Goal: Information Seeking & Learning: Learn about a topic

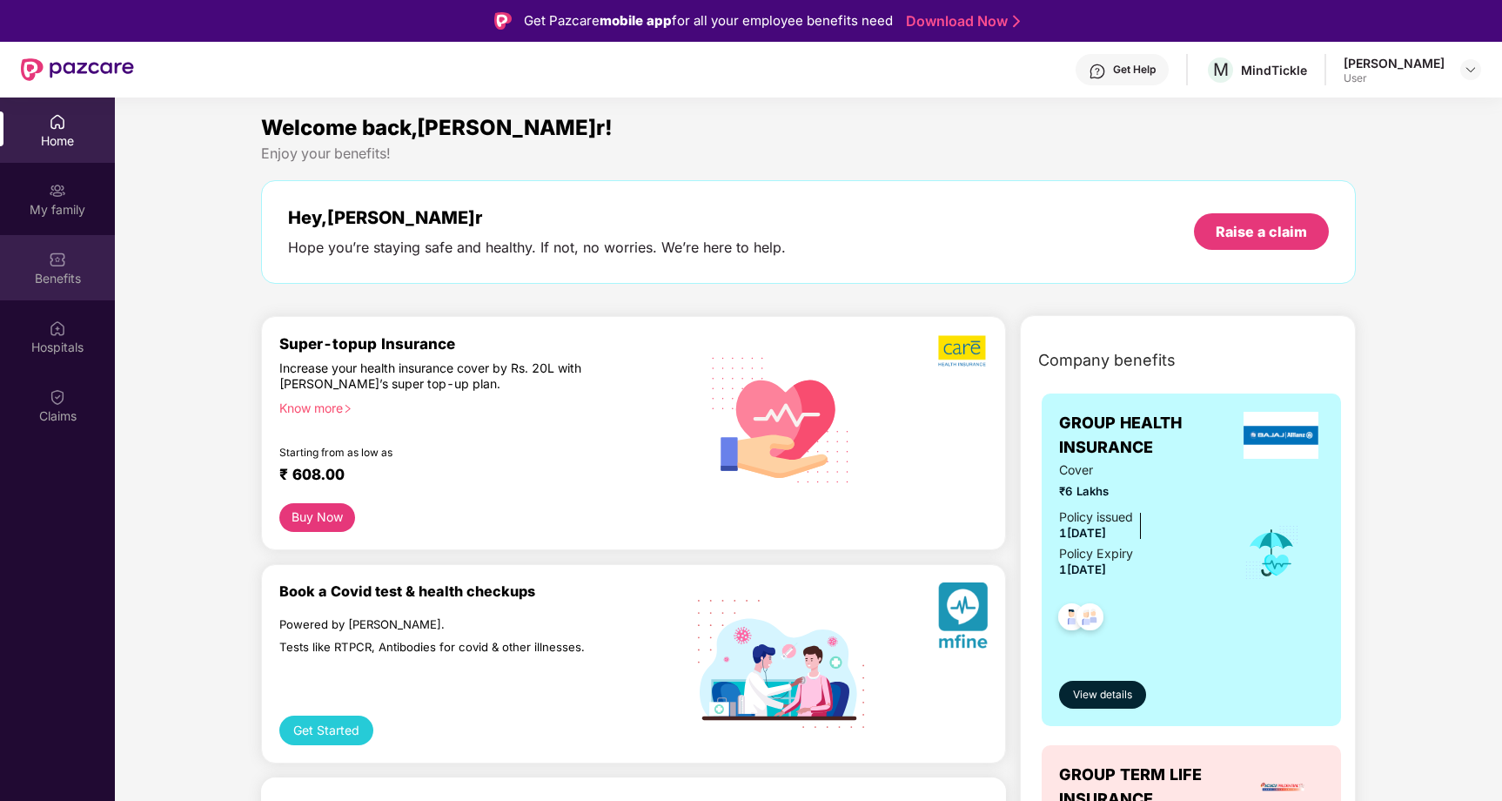
click at [92, 265] on div "Benefits" at bounding box center [57, 267] width 115 height 65
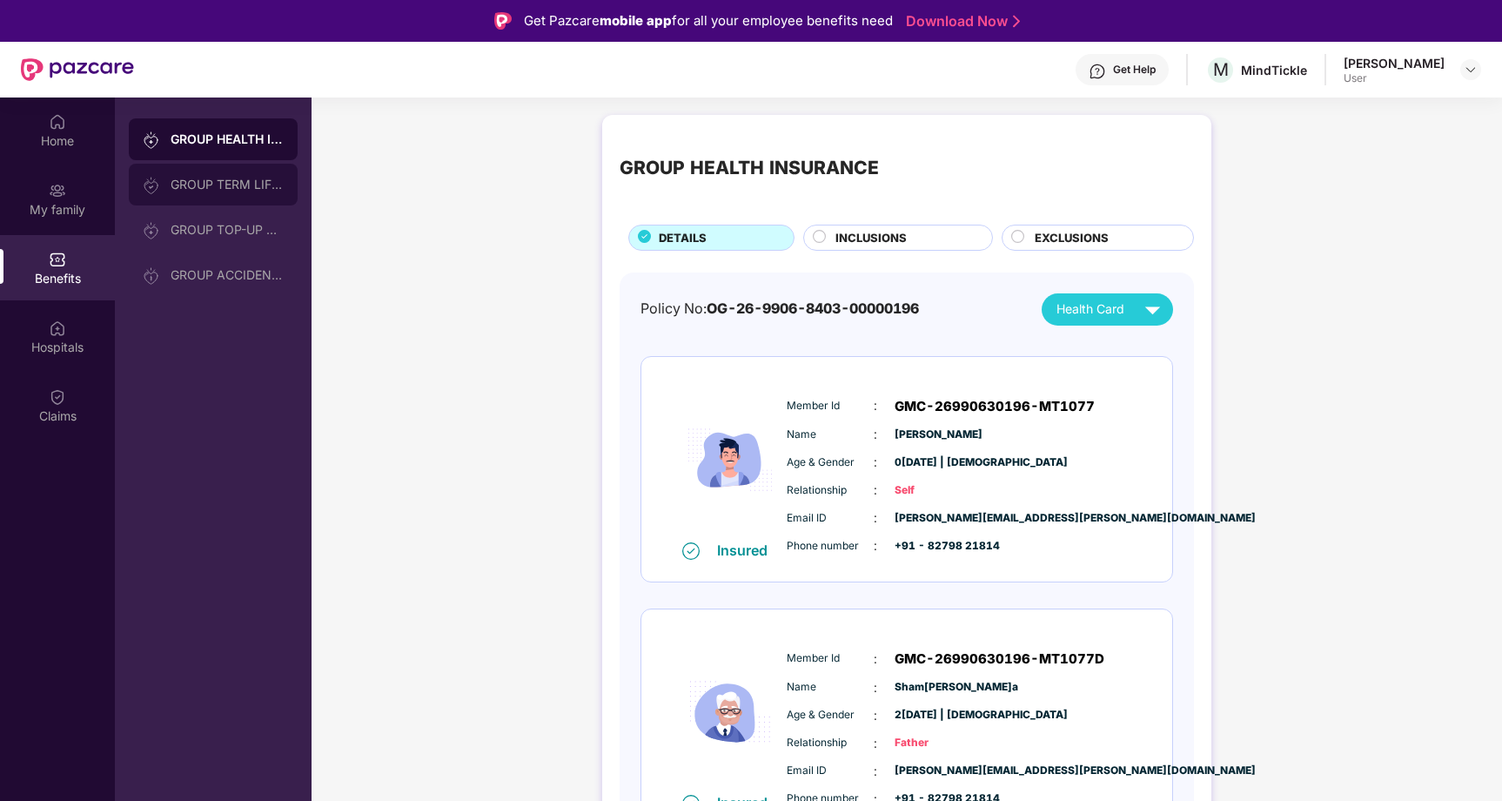
click at [245, 187] on div "GROUP TERM LIFE INSURANCE" at bounding box center [227, 185] width 113 height 14
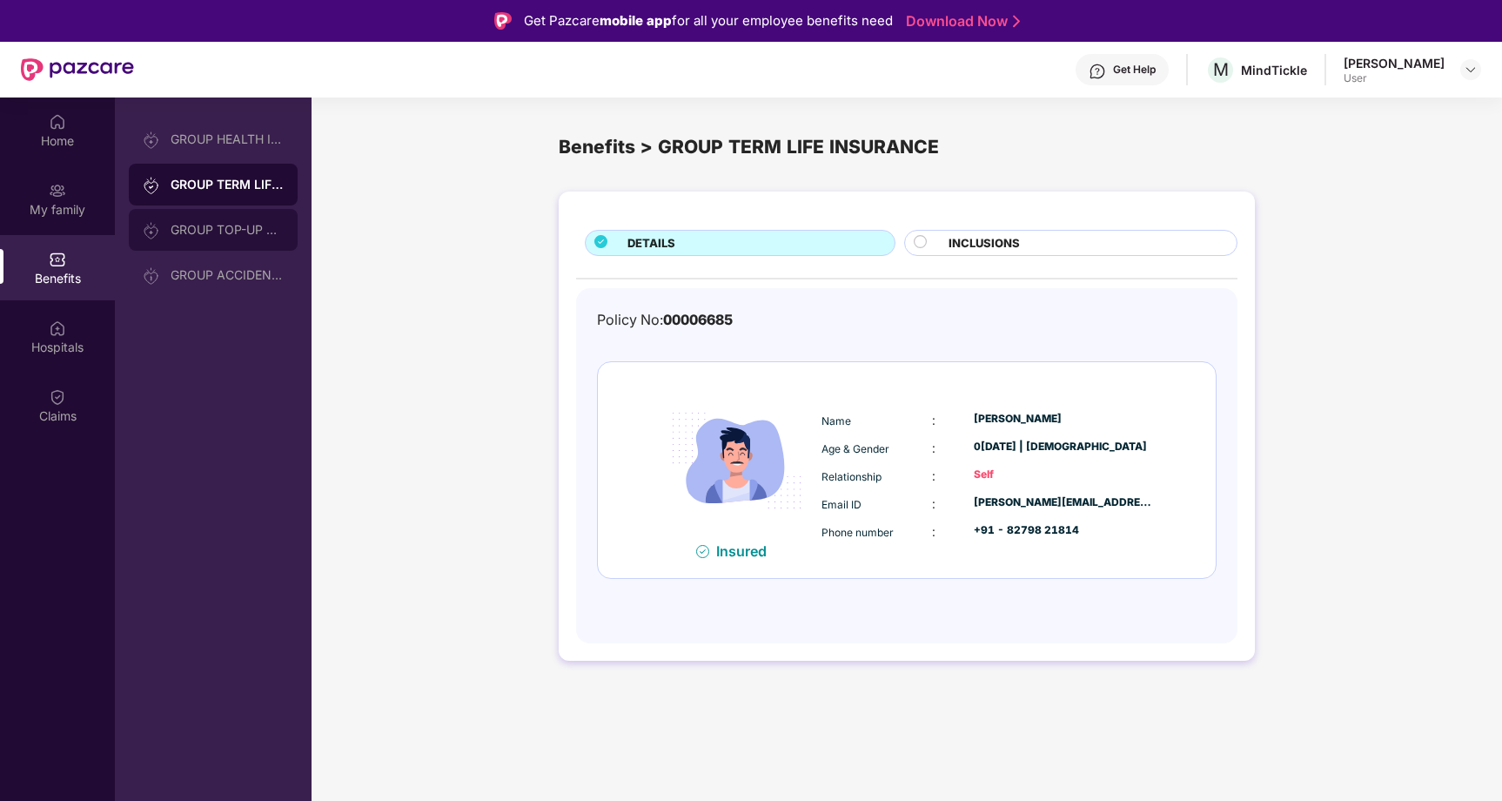
click at [243, 238] on div "GROUP TOP-UP POLICY" at bounding box center [213, 230] width 169 height 42
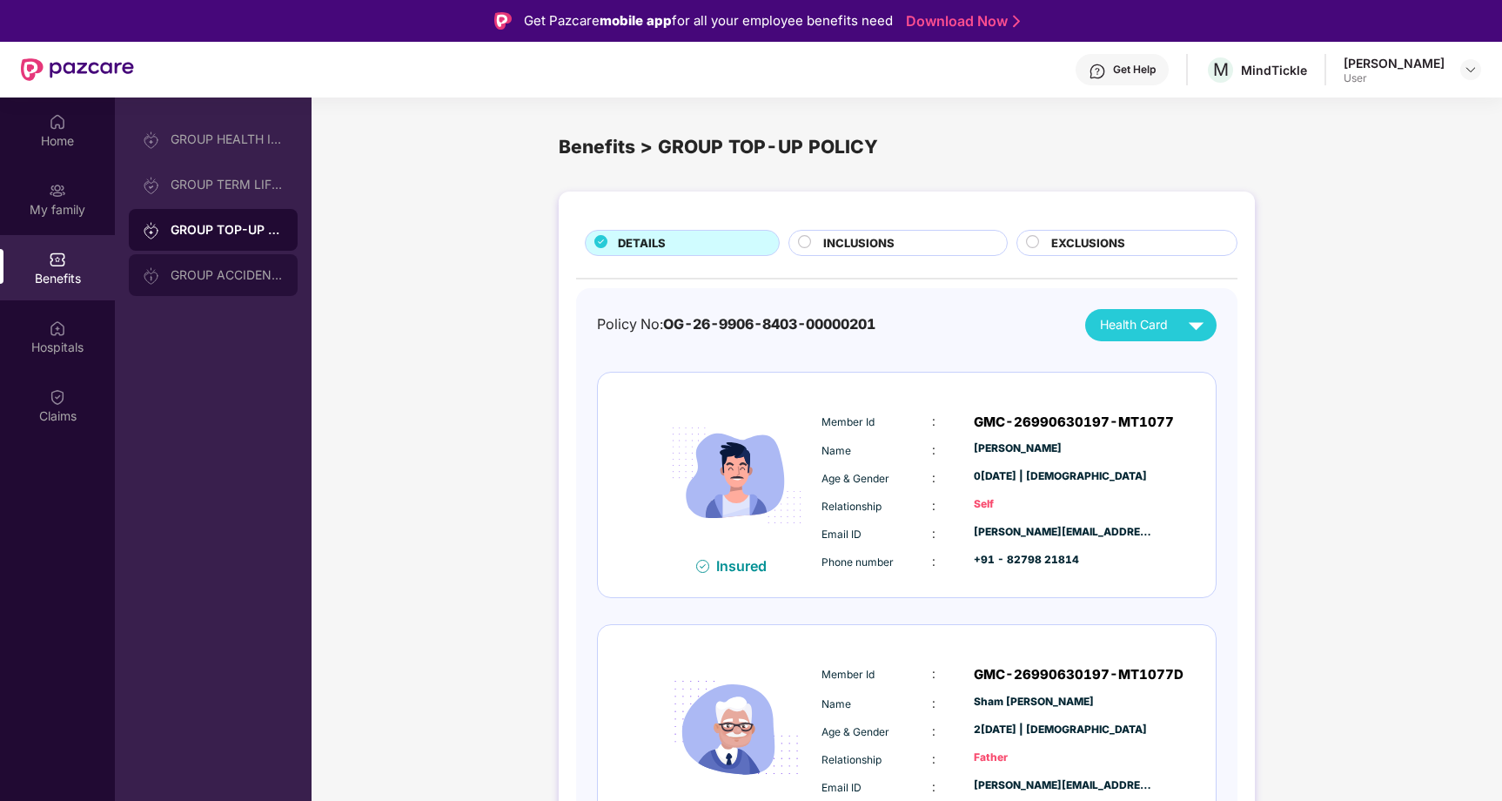
click at [199, 257] on div "GROUP ACCIDENTAL INSURANCE" at bounding box center [213, 275] width 169 height 42
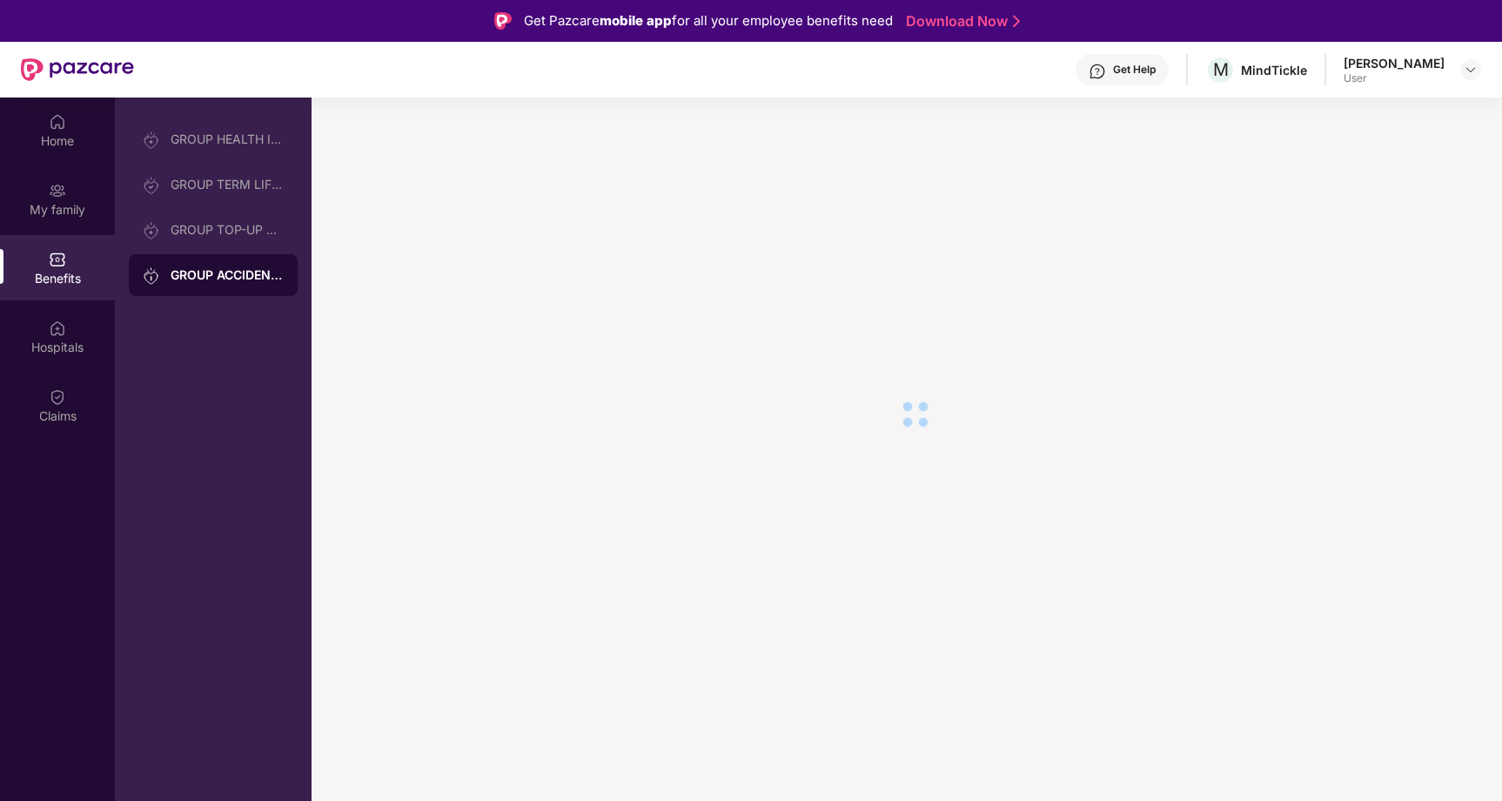
click at [199, 257] on div "GROUP ACCIDENTAL INSURANCE" at bounding box center [213, 275] width 169 height 42
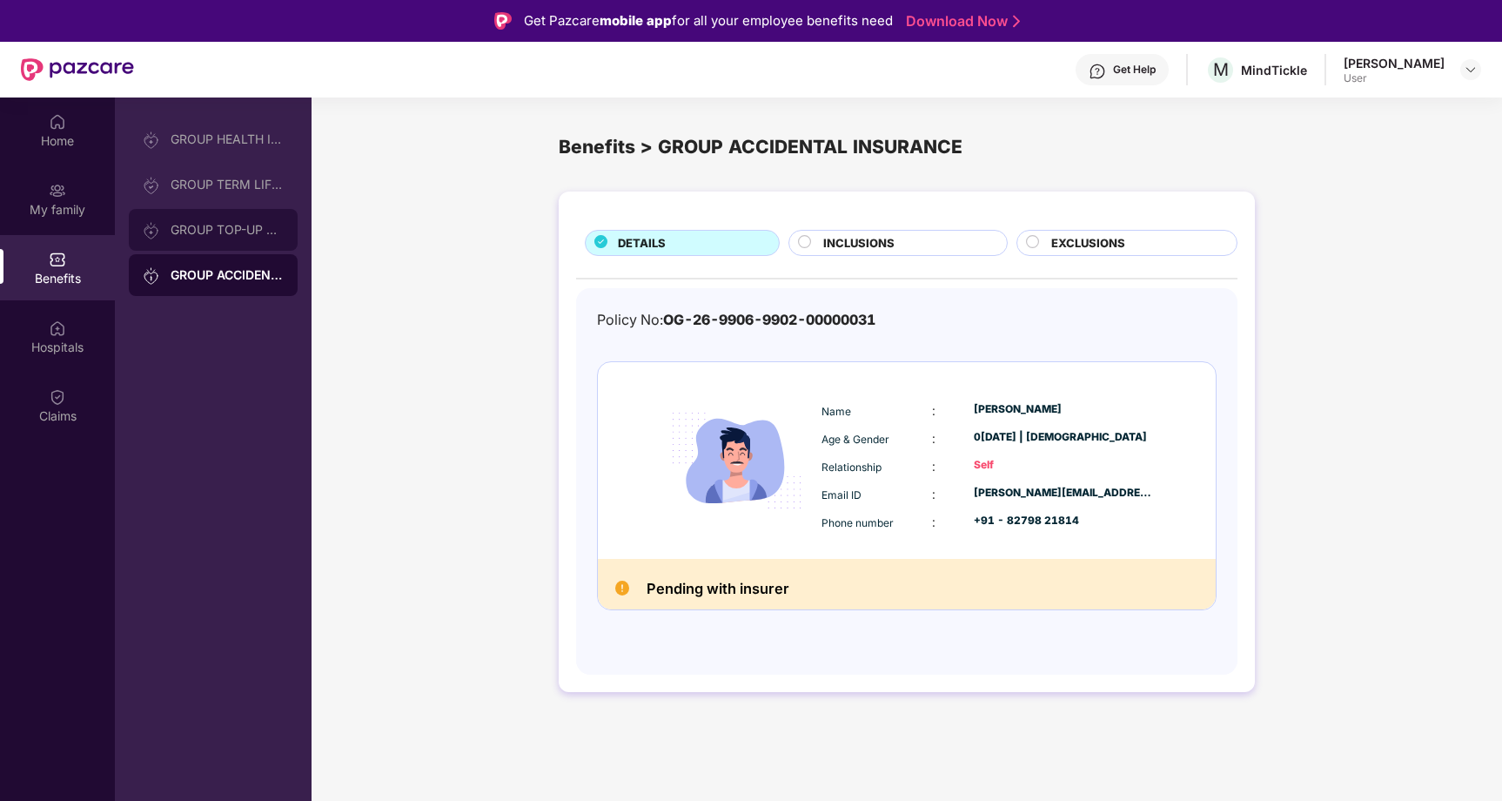
click at [214, 231] on div "GROUP TOP-UP POLICY" at bounding box center [227, 230] width 113 height 14
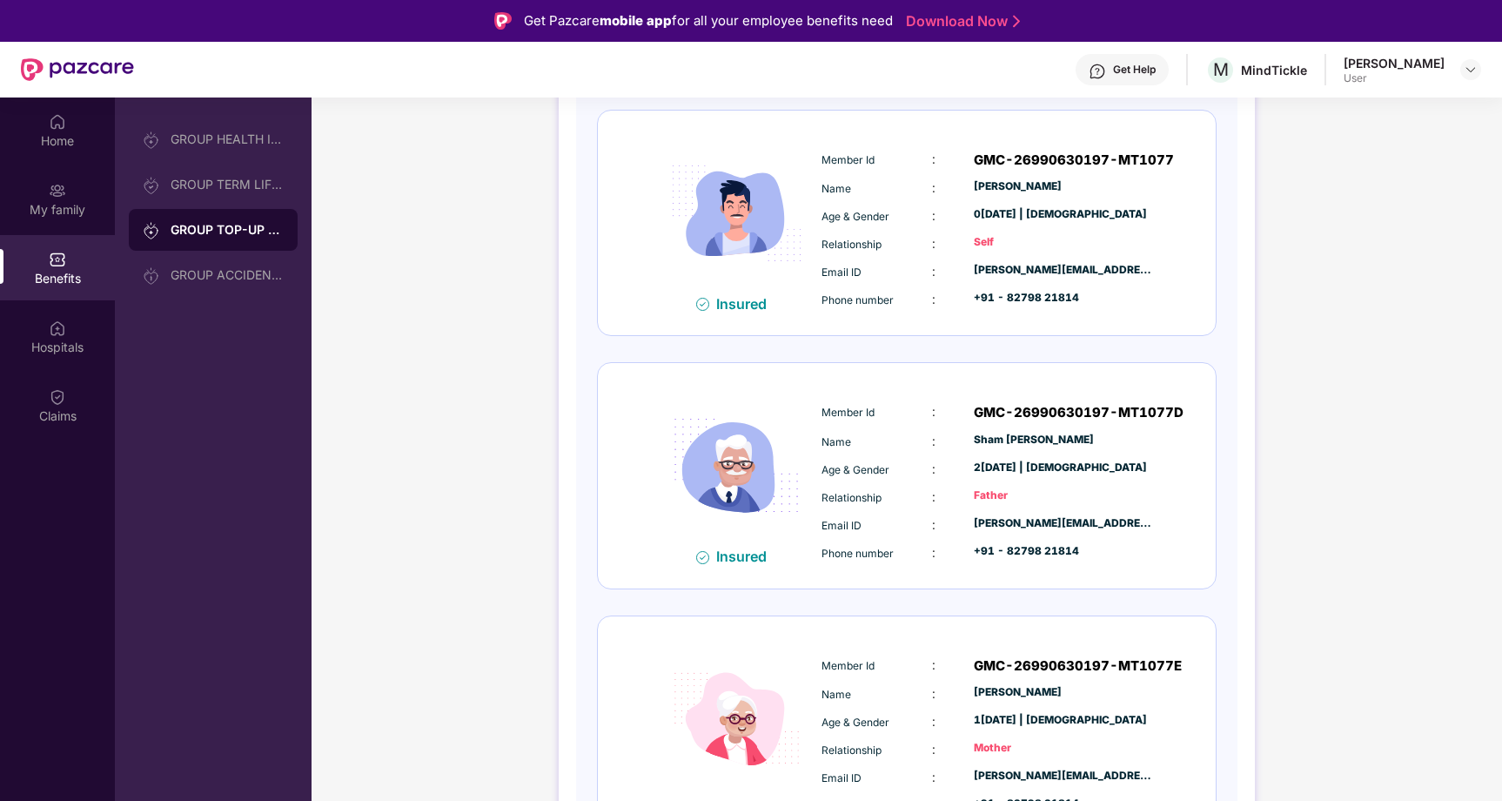
scroll to position [312, 0]
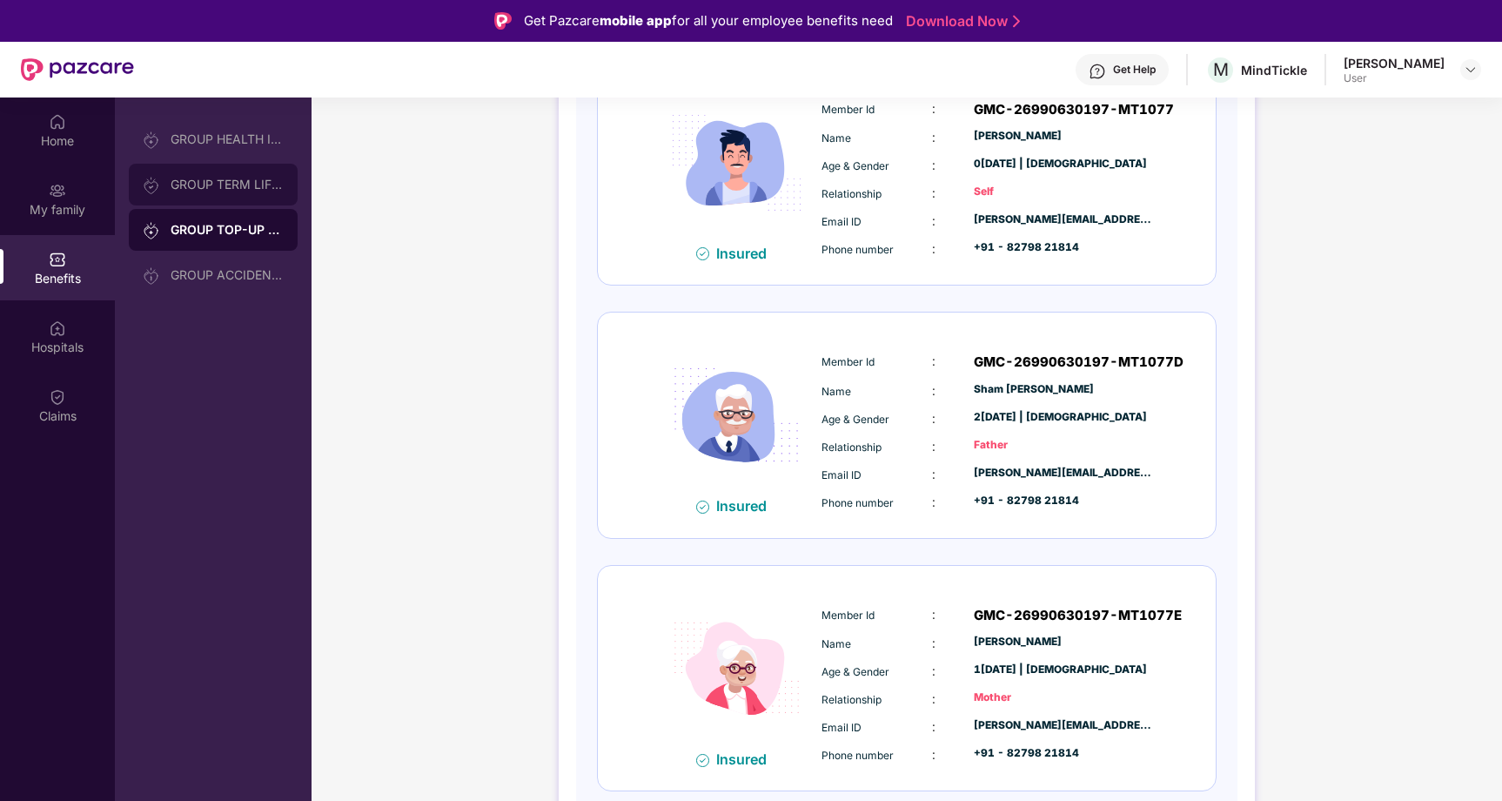
click at [231, 192] on div "GROUP TERM LIFE INSURANCE" at bounding box center [213, 185] width 169 height 42
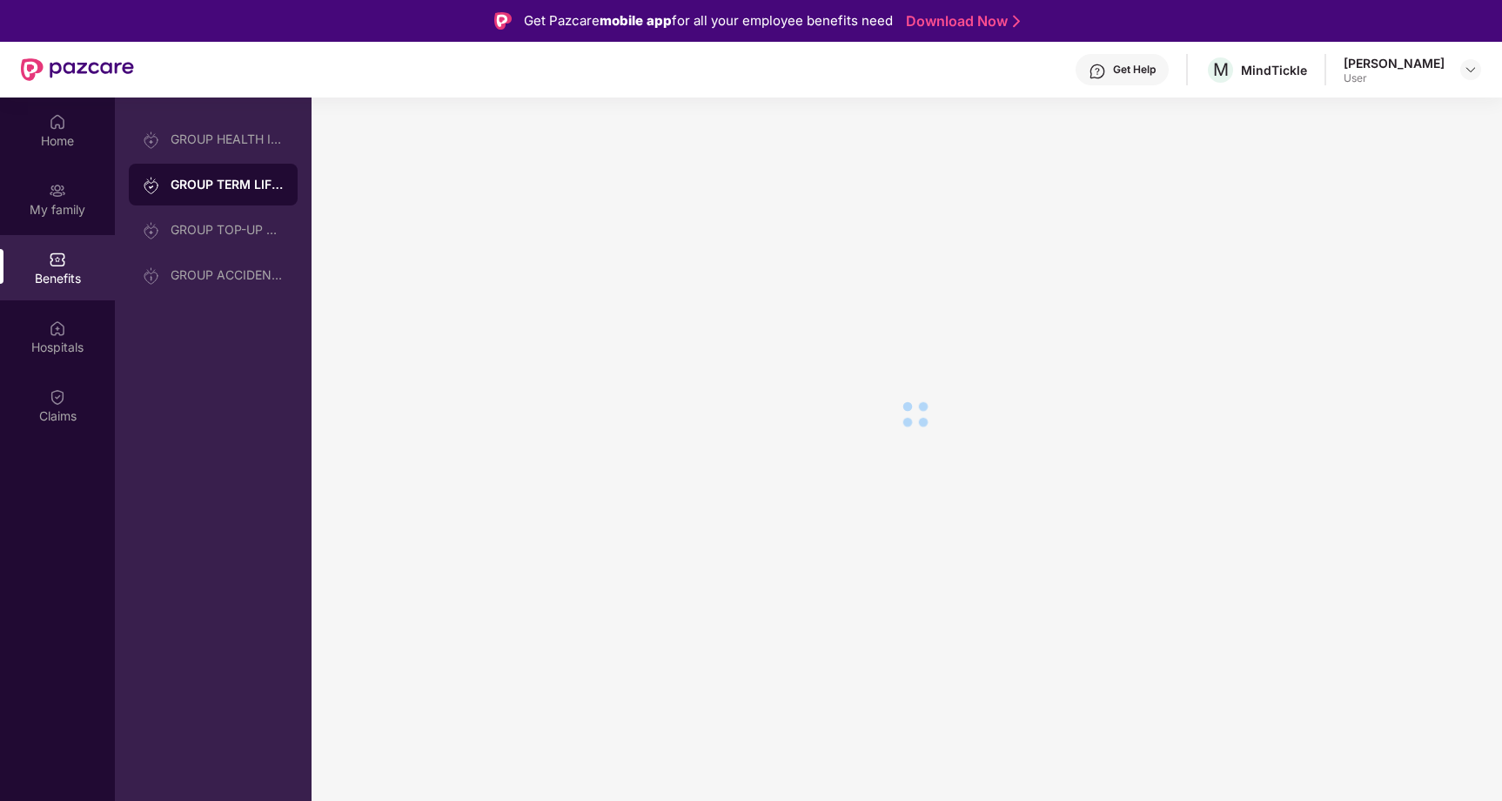
scroll to position [0, 0]
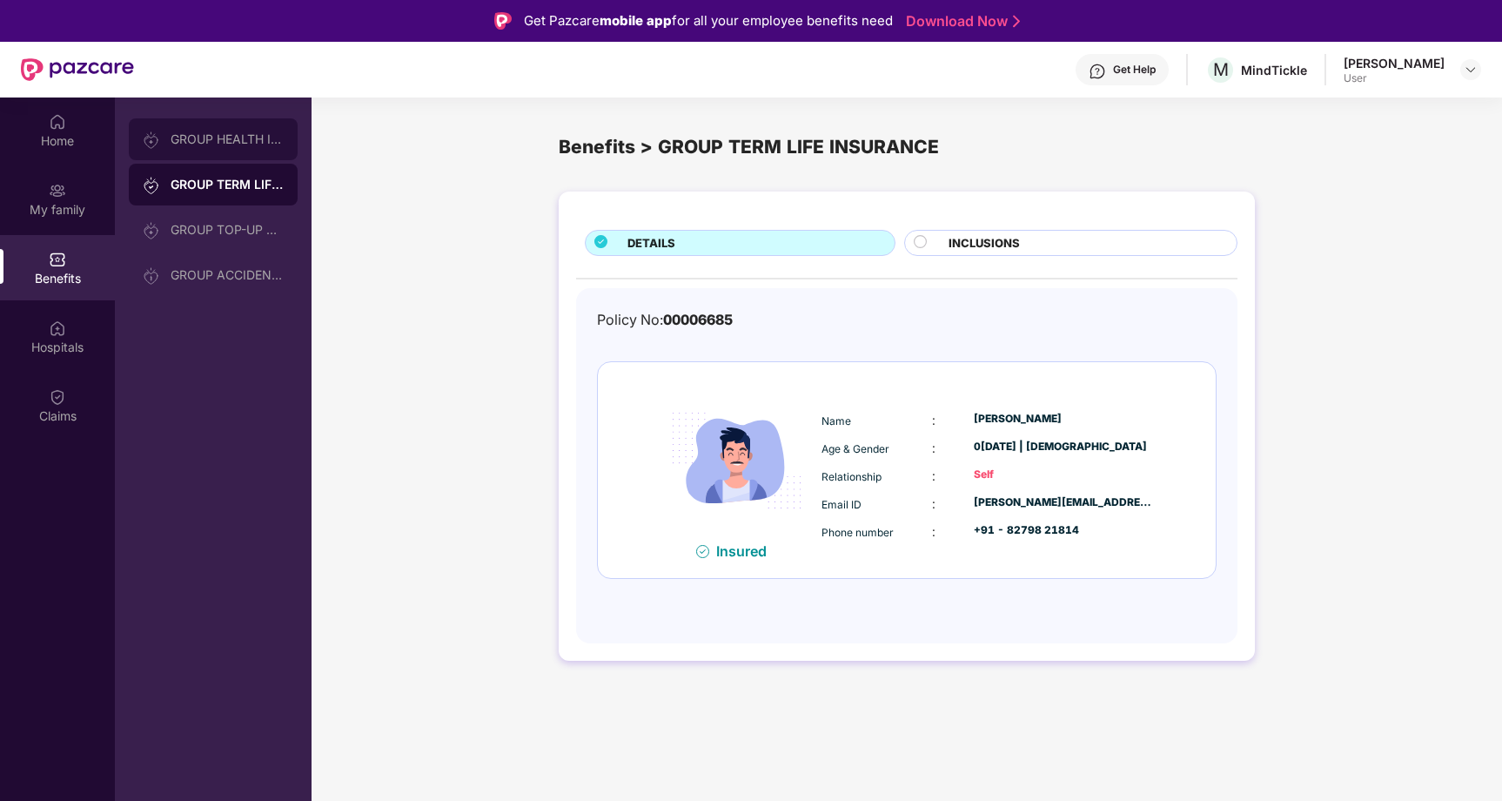
click at [206, 140] on div "GROUP HEALTH INSURANCE" at bounding box center [227, 139] width 113 height 14
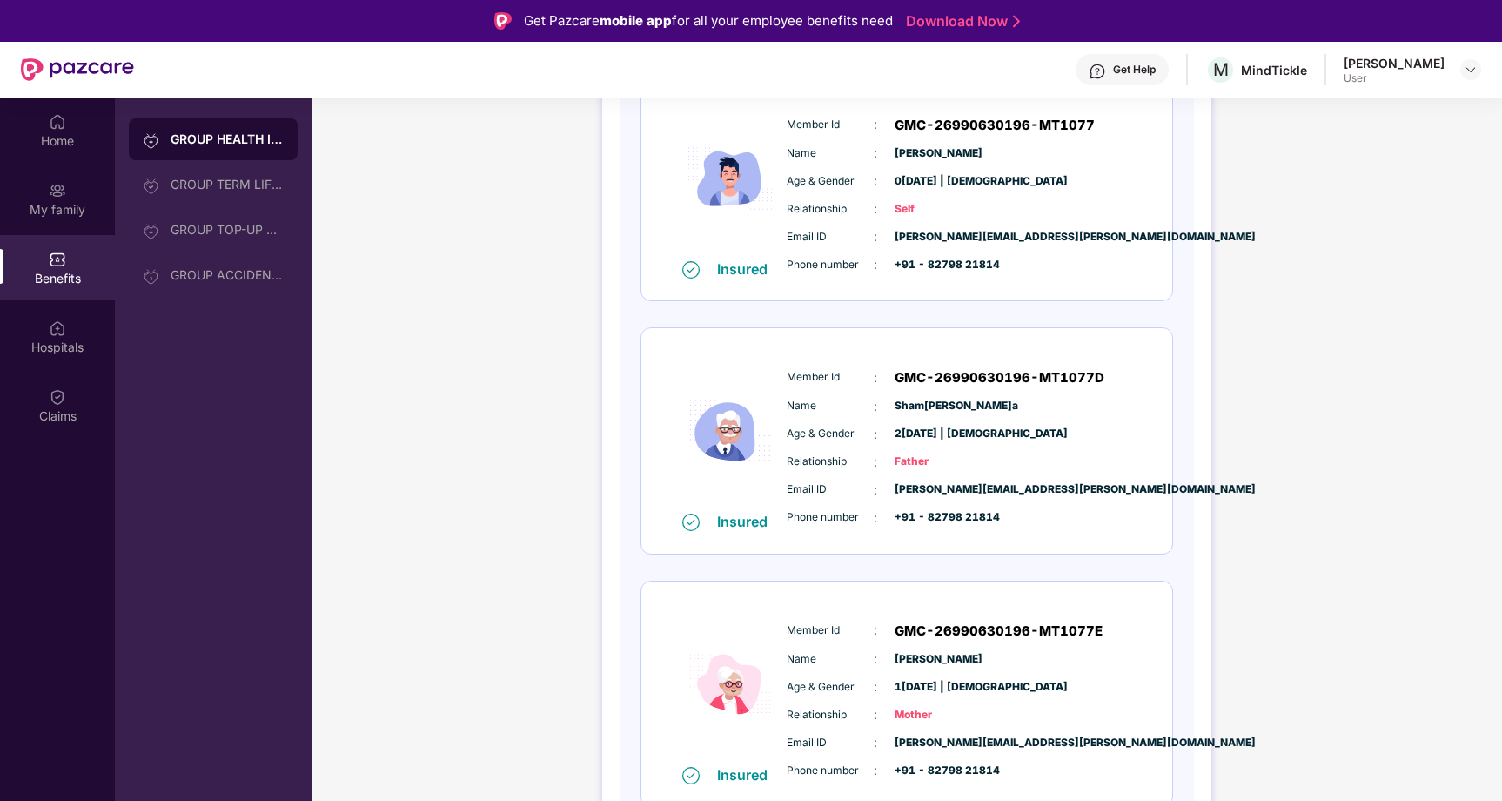
scroll to position [298, 0]
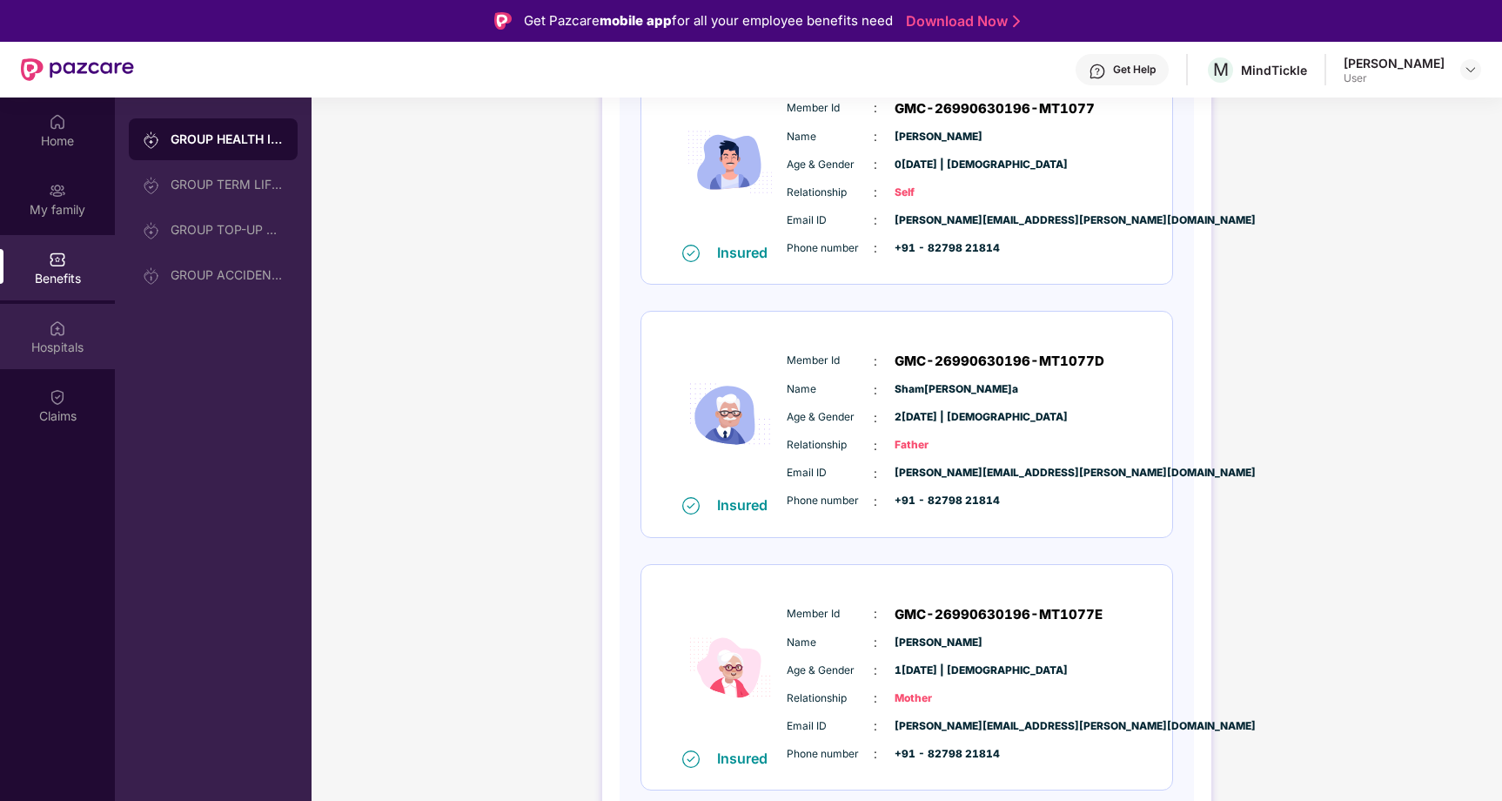
click at [78, 350] on div "Hospitals" at bounding box center [57, 346] width 115 height 17
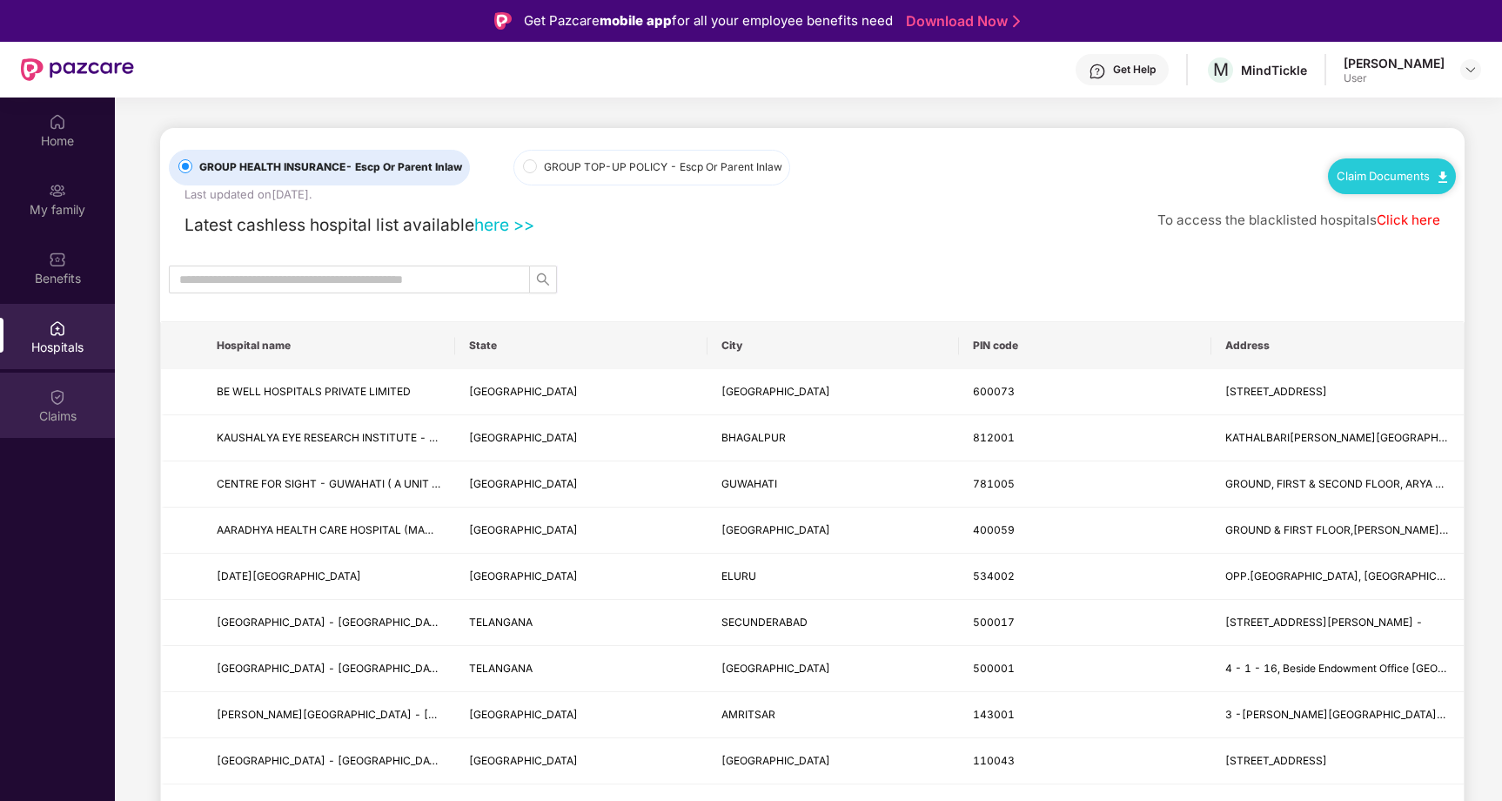
click at [71, 407] on div "Claims" at bounding box center [57, 415] width 115 height 17
